Goal: Find specific page/section: Find specific page/section

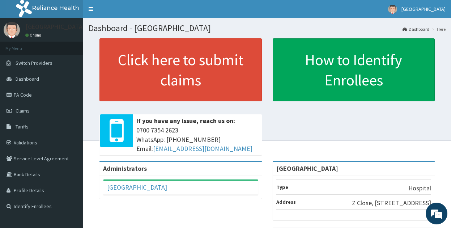
click at [31, 98] on link "PA Code" at bounding box center [41, 95] width 83 height 16
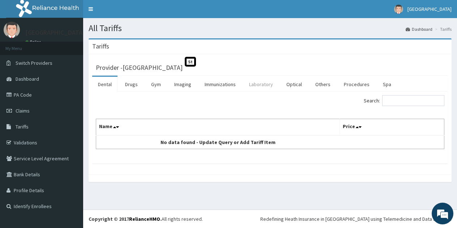
click at [265, 83] on link "Laboratory" at bounding box center [260, 84] width 35 height 15
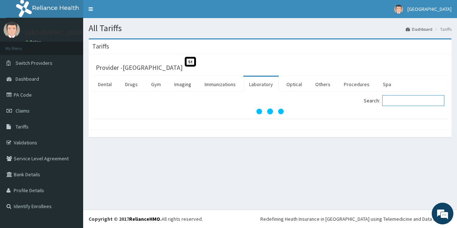
click at [413, 102] on input "Search:" at bounding box center [413, 100] width 62 height 11
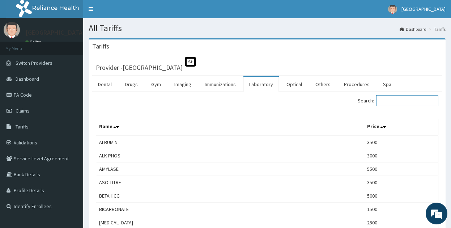
paste input "Microscopy, Culture & Sensitivity"
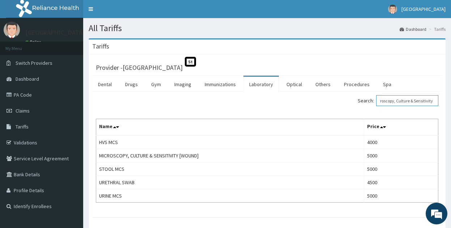
type input "Microscopy, Culture & Sensitivity"
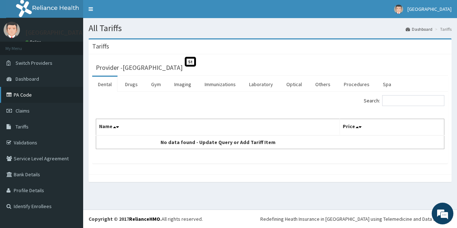
click at [33, 95] on link "PA Code" at bounding box center [41, 95] width 83 height 16
